Goal: Transaction & Acquisition: Purchase product/service

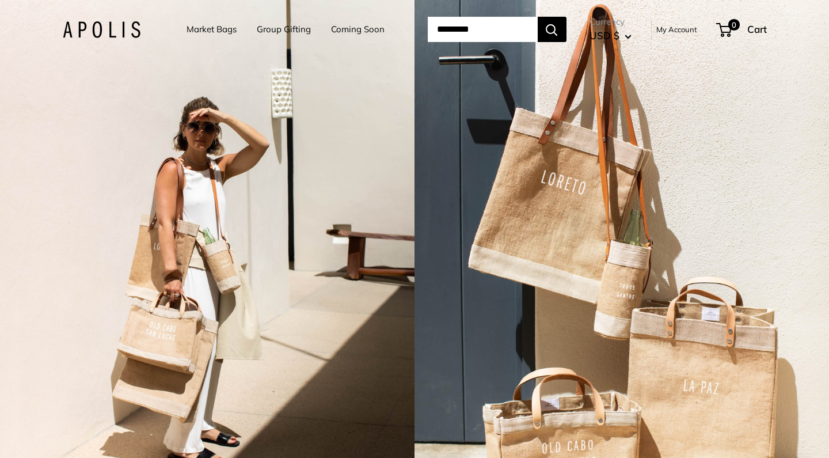
click at [187, 29] on link "Market Bags" at bounding box center [212, 29] width 50 height 16
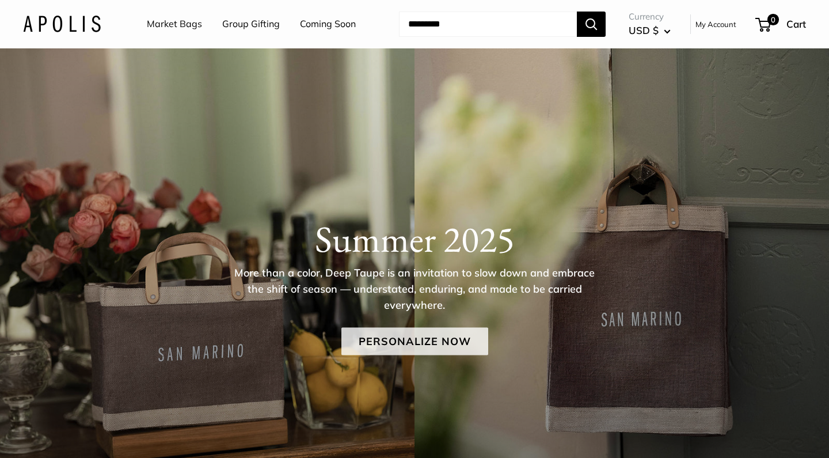
click at [396, 344] on link "Personalize Now" at bounding box center [414, 341] width 147 height 28
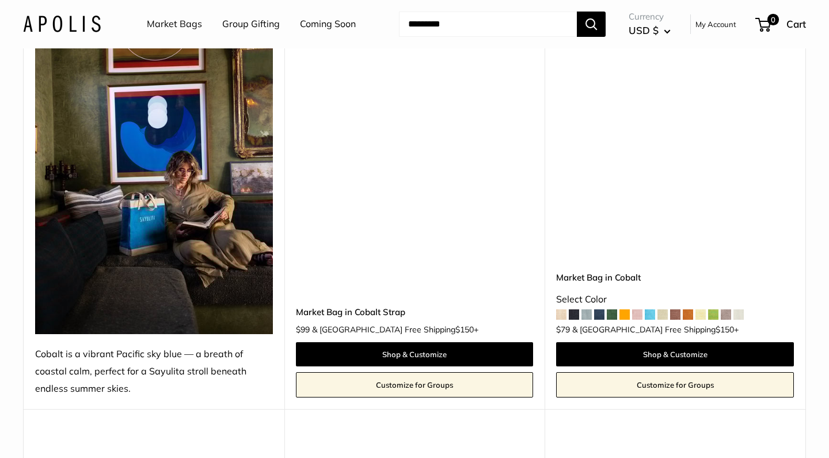
scroll to position [4791, 0]
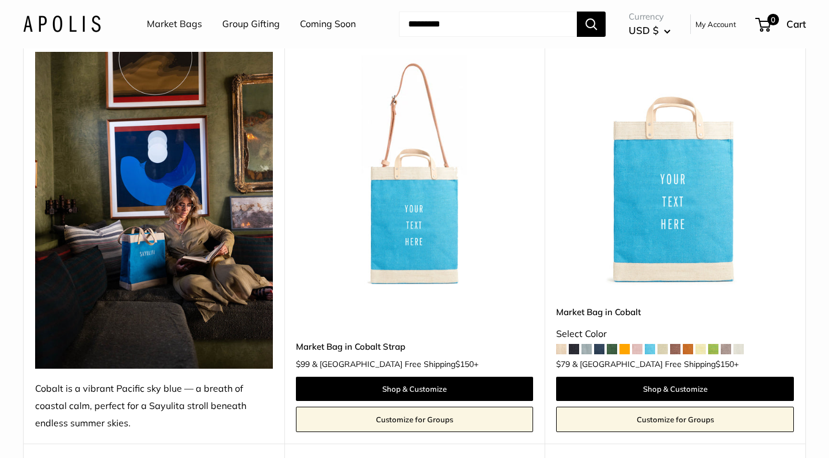
click at [0, 0] on img at bounding box center [0, 0] width 0 height 0
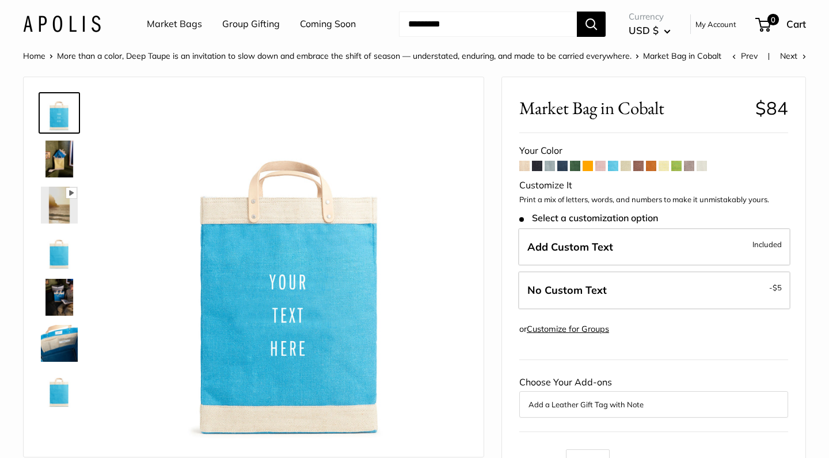
click at [485, 26] on input "Search..." at bounding box center [488, 24] width 178 height 25
type input "*********"
click at [592, 24] on button "Search" at bounding box center [591, 24] width 29 height 25
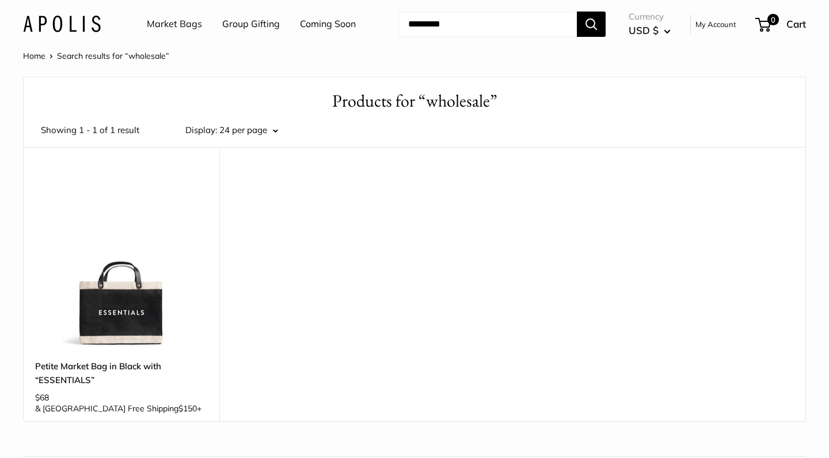
click at [708, 29] on link "My Account" at bounding box center [716, 24] width 41 height 14
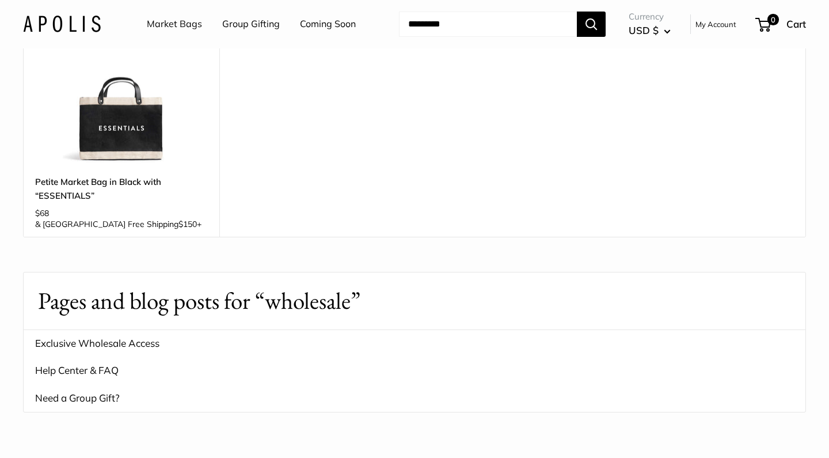
scroll to position [161, 0]
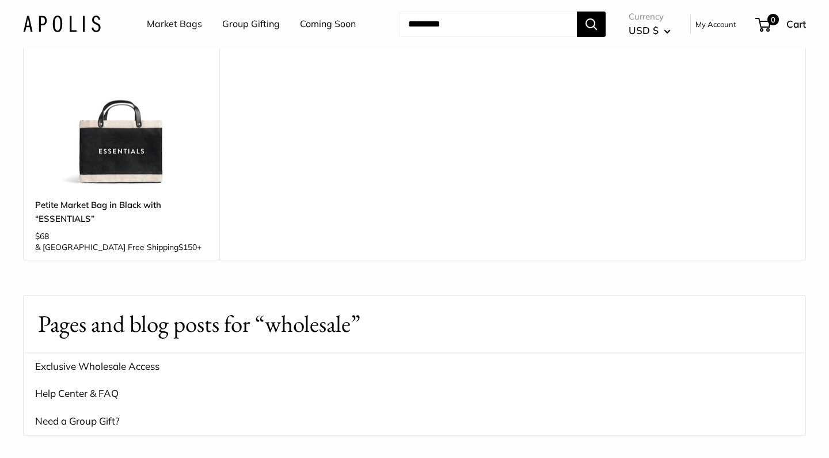
click at [0, 0] on img at bounding box center [0, 0] width 0 height 0
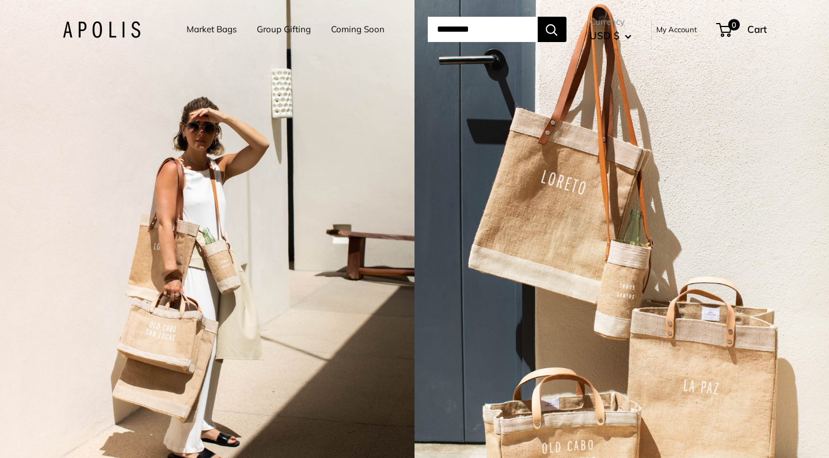
click at [694, 35] on link "My Account" at bounding box center [676, 29] width 41 height 14
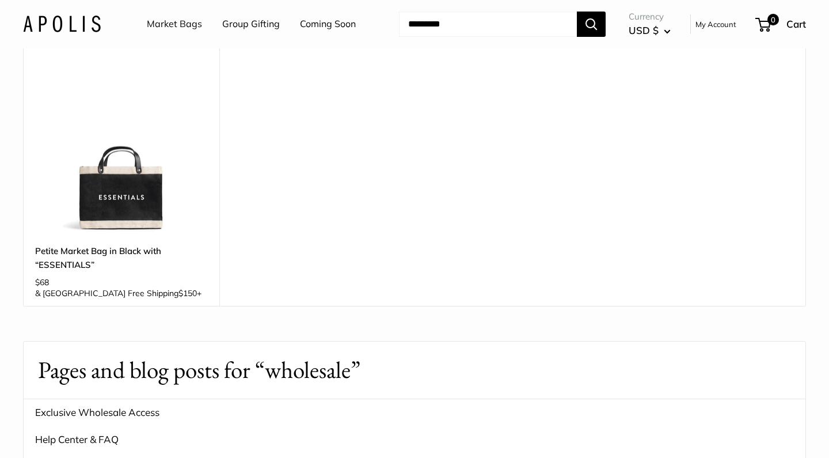
scroll to position [138, 0]
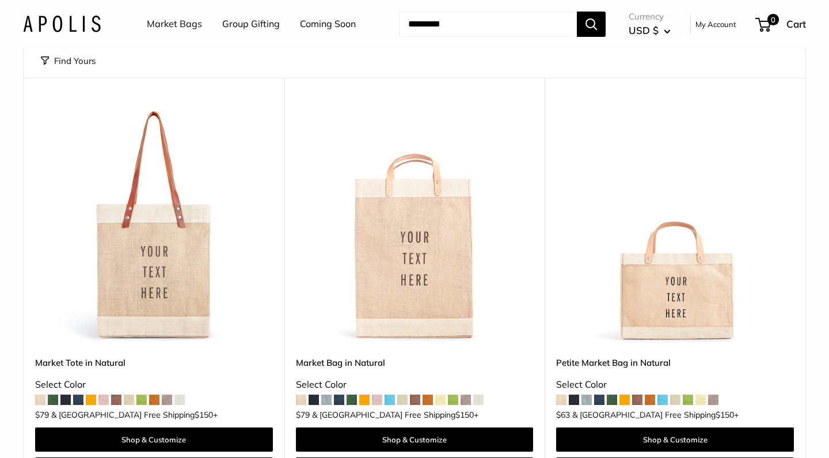
scroll to position [115, 0]
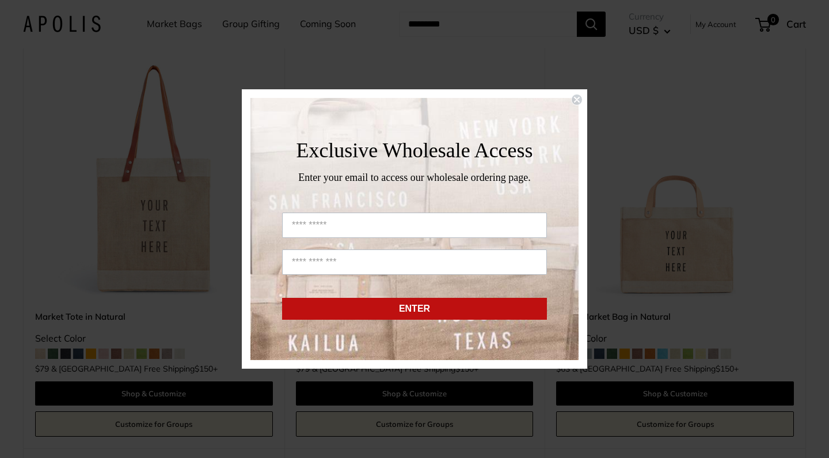
click at [577, 98] on circle "Close dialog" at bounding box center [577, 99] width 11 height 11
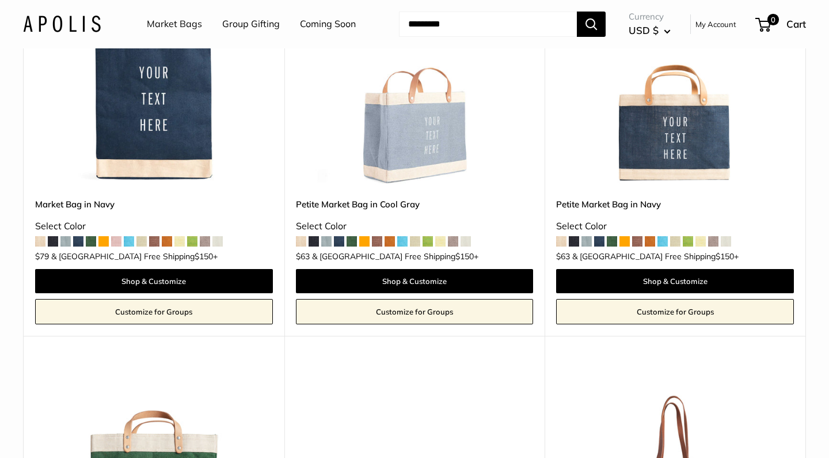
scroll to position [1082, 0]
